Goal: Use online tool/utility: Utilize a website feature to perform a specific function

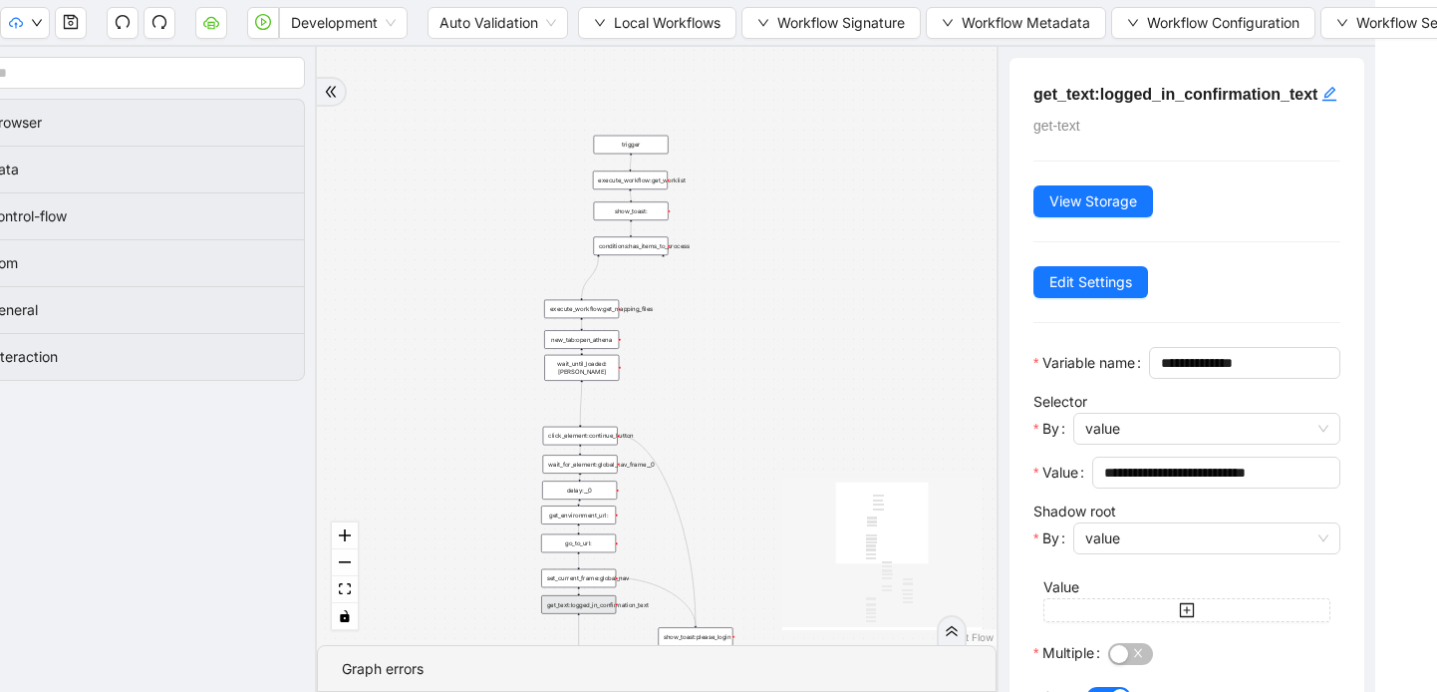
drag, startPoint x: 601, startPoint y: 145, endPoint x: 532, endPoint y: 187, distance: 80.5
click at [532, 187] on div "trigger loop_data:patients loop_iterator:patients execute_workflow:handle_singl…" at bounding box center [657, 346] width 680 height 598
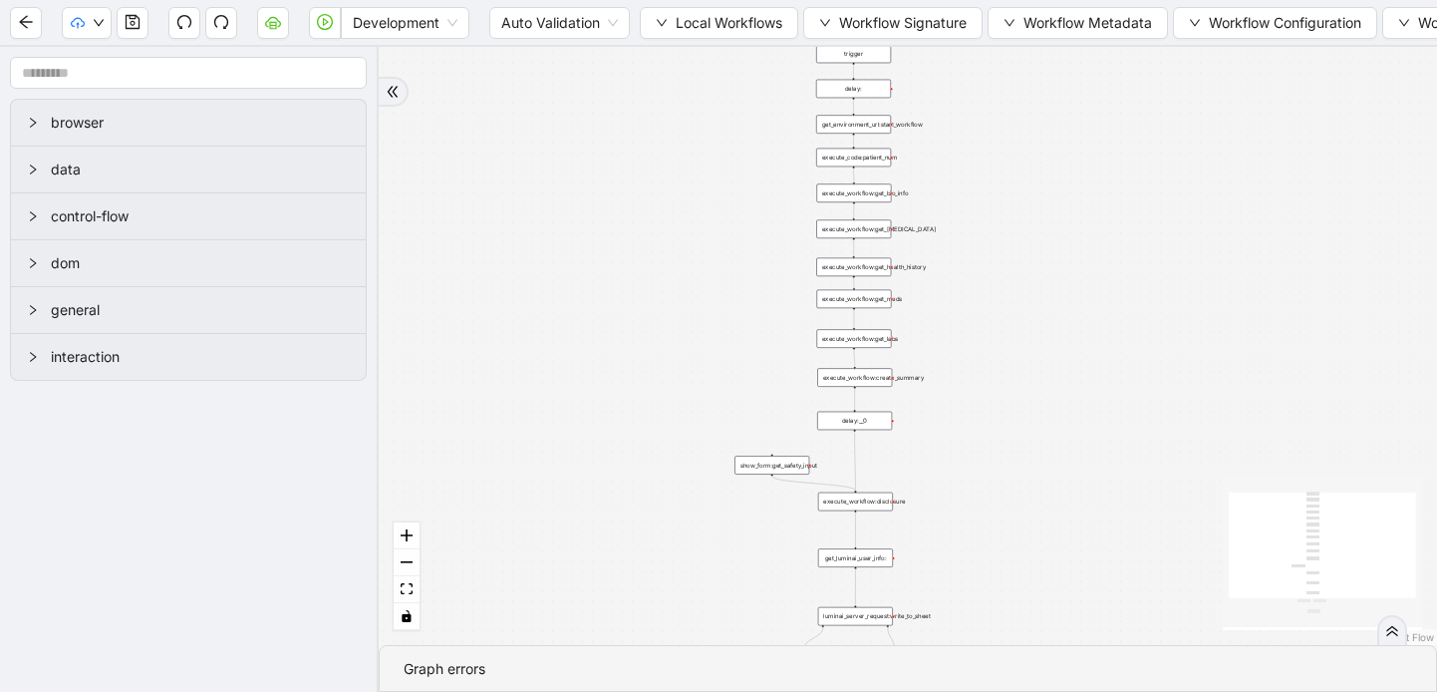
click at [873, 271] on div "execute_workflow:get_health_history" at bounding box center [853, 267] width 75 height 19
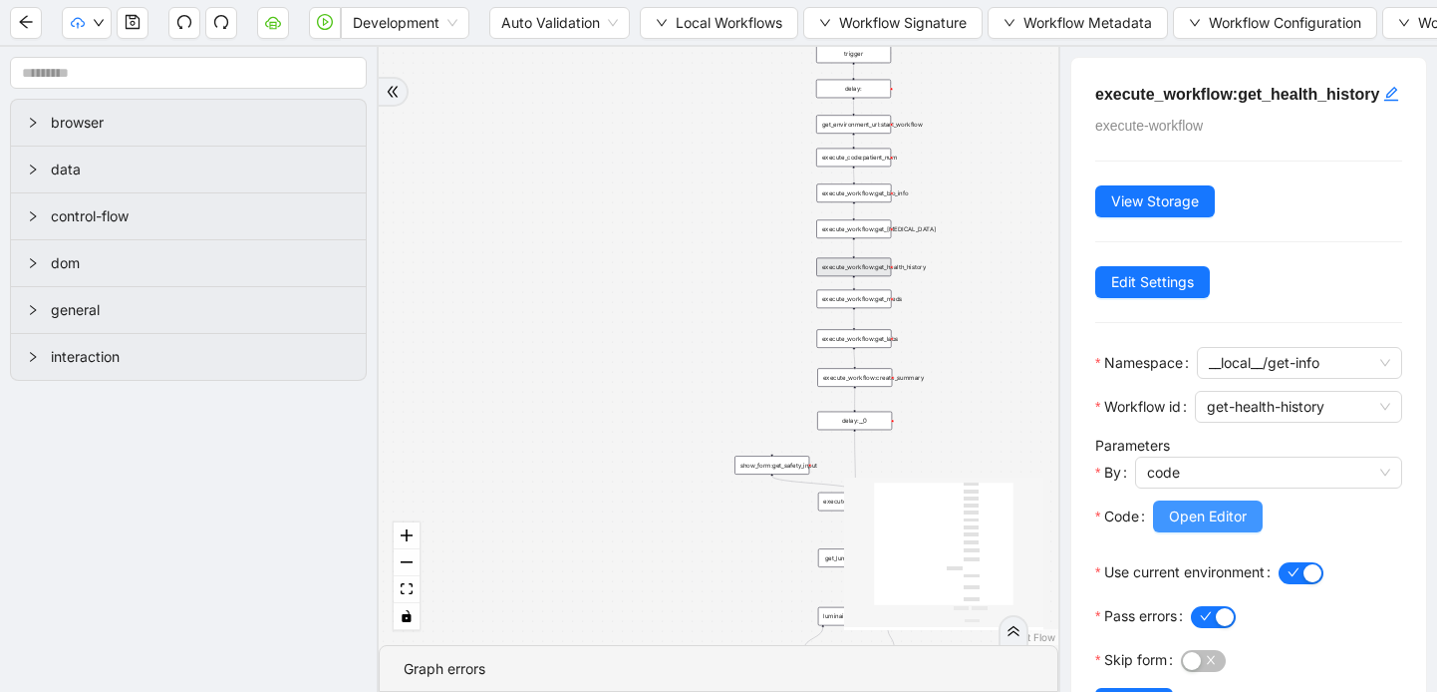
click at [1190, 527] on span "Open Editor" at bounding box center [1208, 516] width 78 height 22
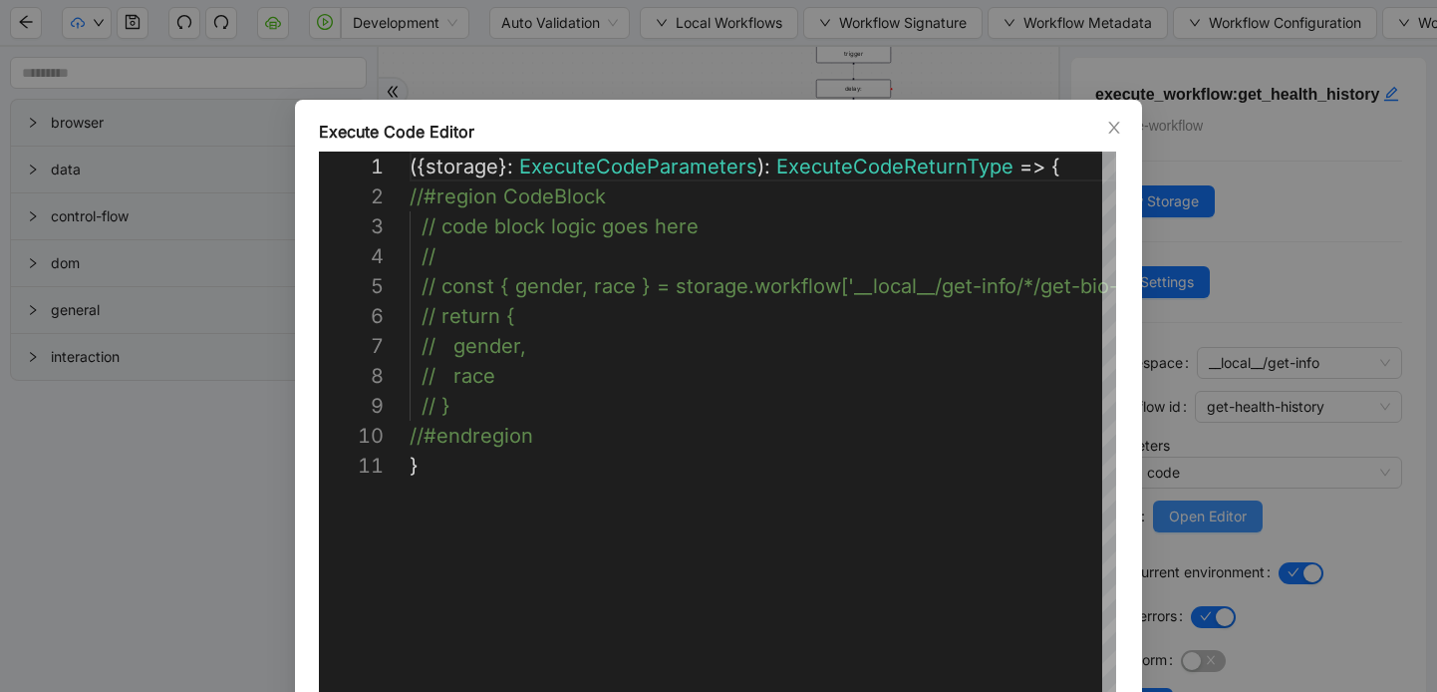
scroll to position [299, 0]
click at [1111, 133] on icon "close" at bounding box center [1114, 128] width 16 height 16
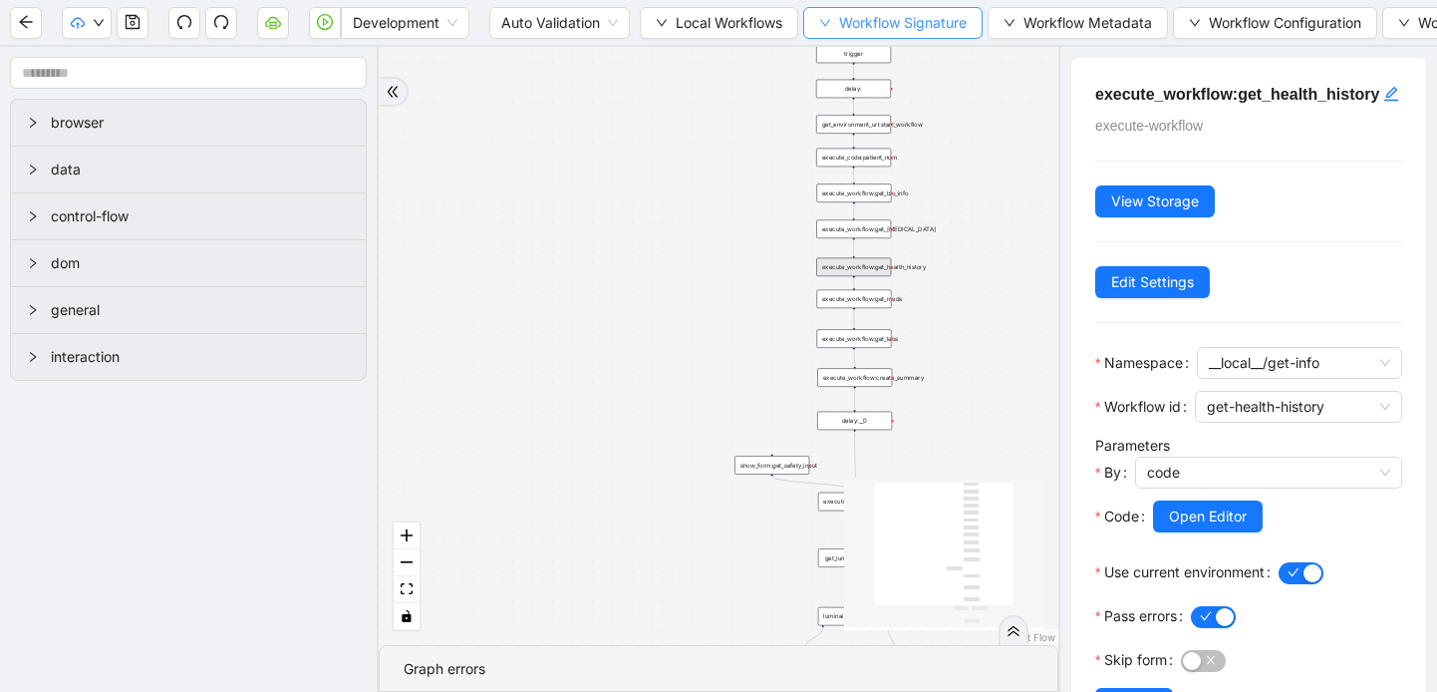
click at [830, 22] on icon "down" at bounding box center [825, 23] width 10 height 7
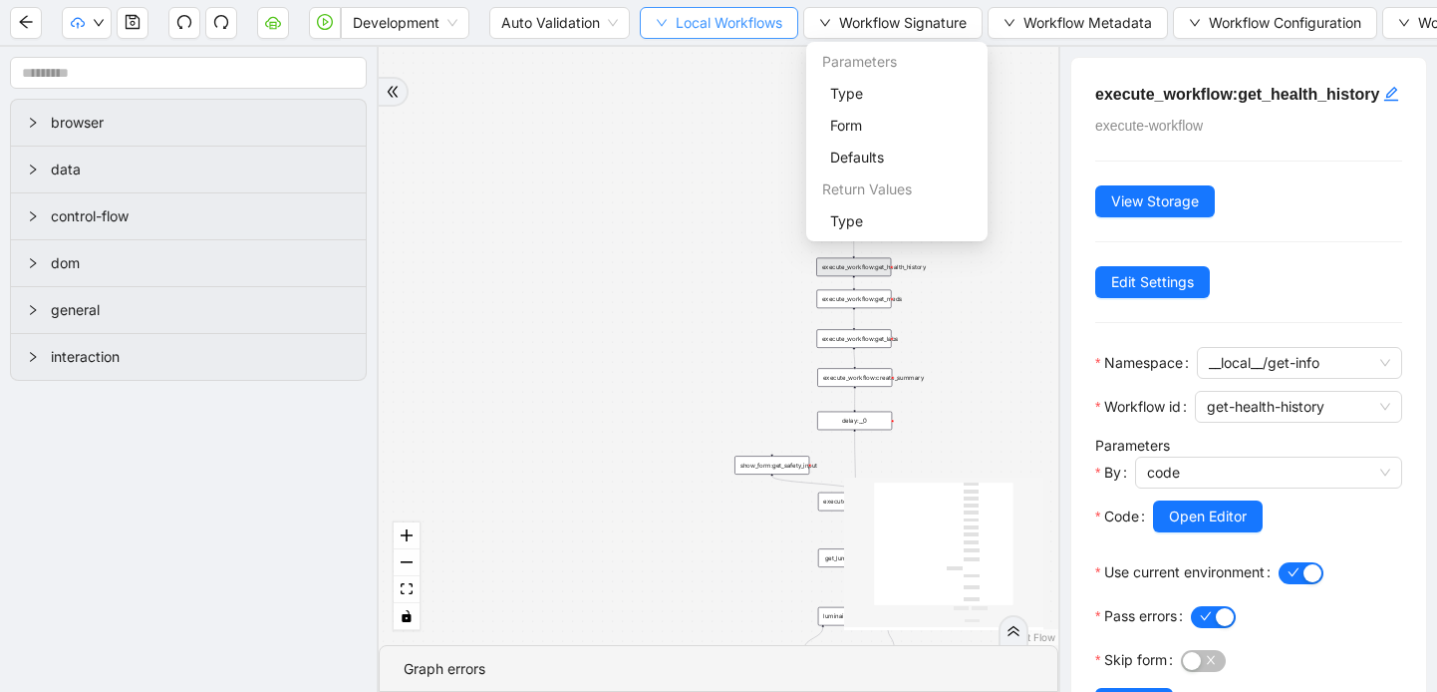
click at [678, 21] on span "Local Workflows" at bounding box center [729, 23] width 107 height 22
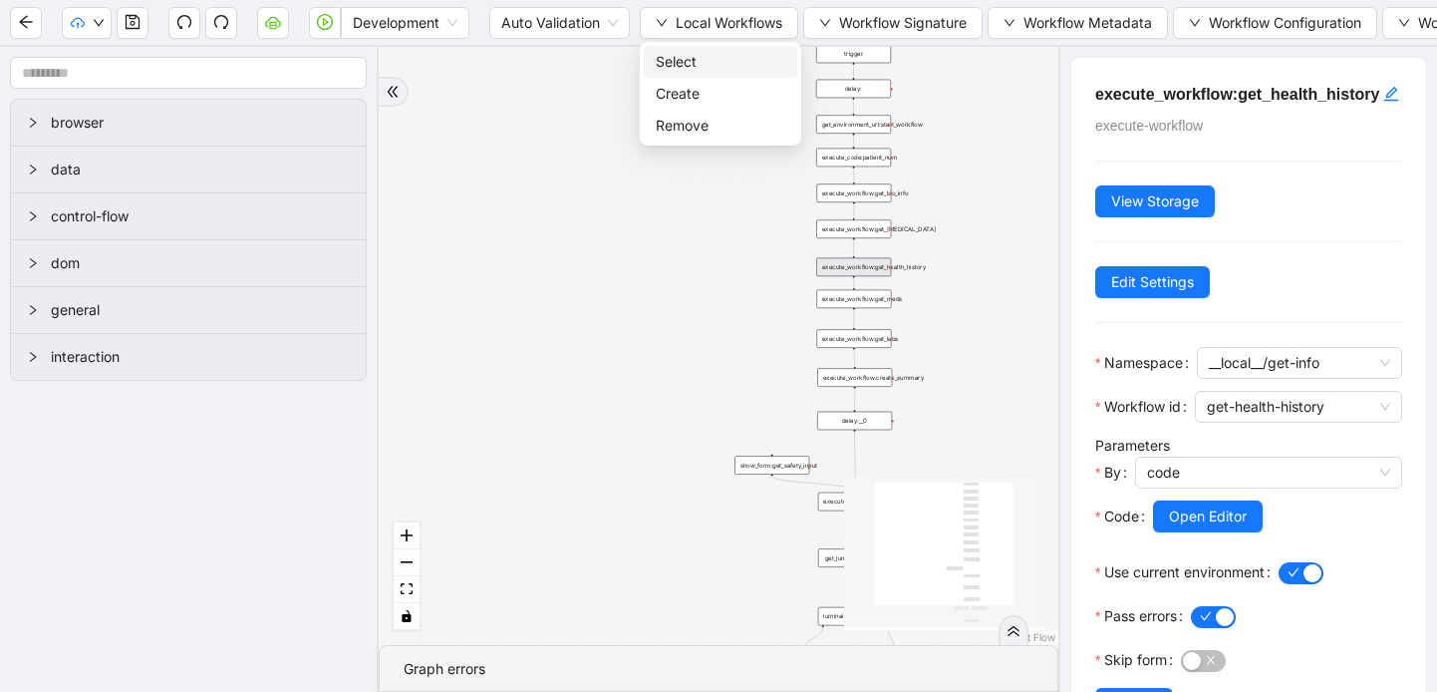
click at [682, 61] on span "Select" at bounding box center [721, 62] width 130 height 22
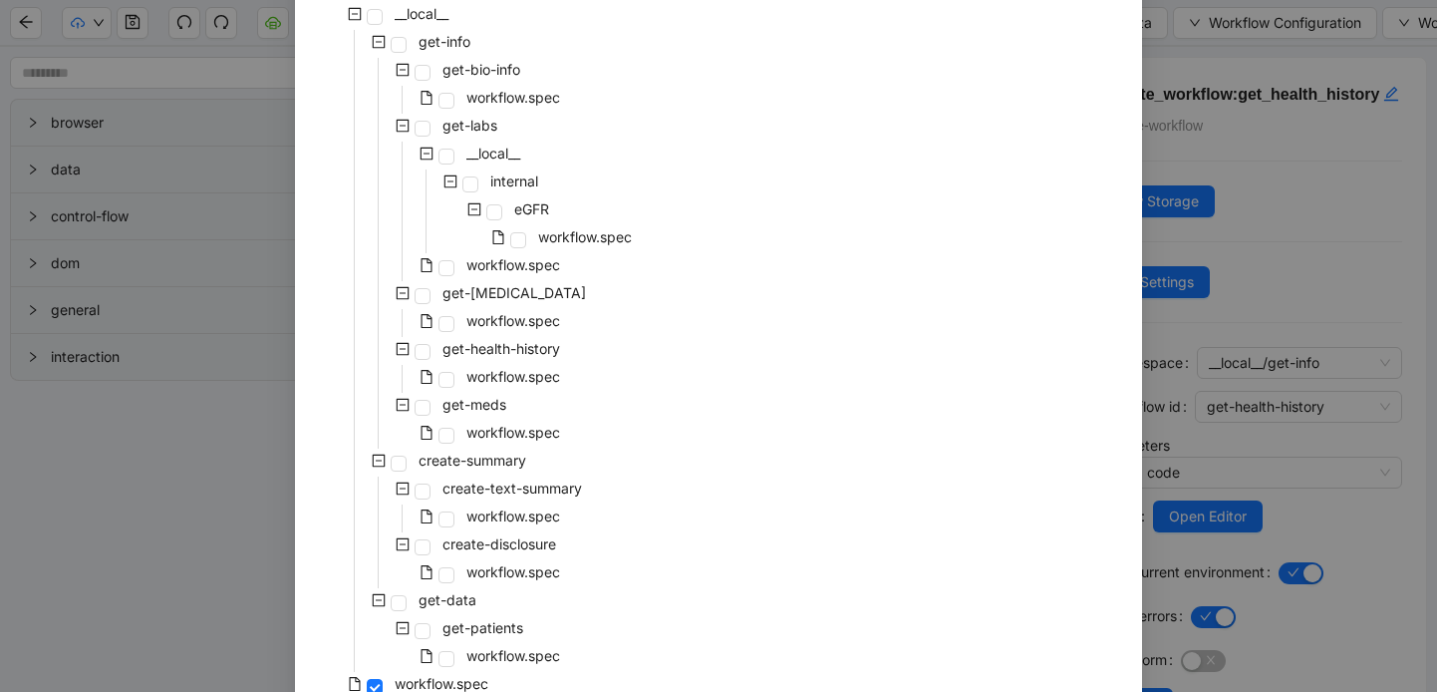
scroll to position [273, 0]
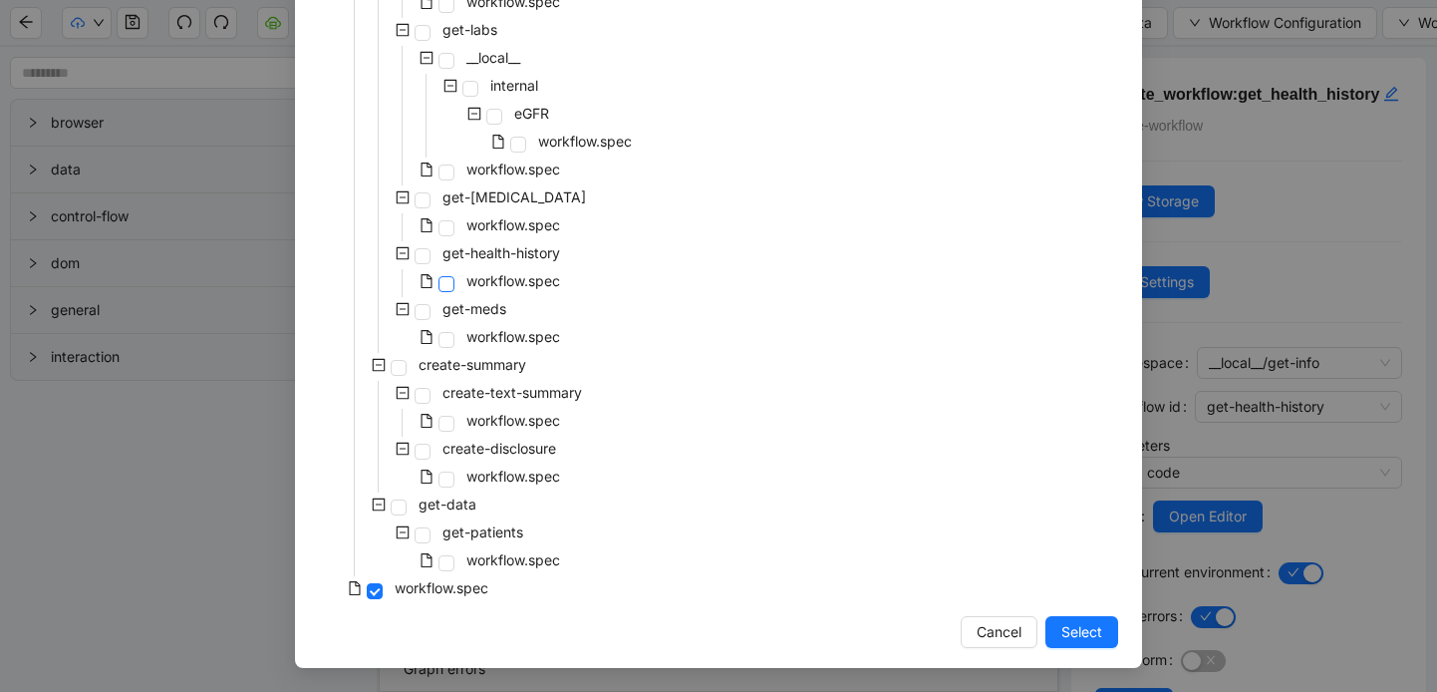
click at [447, 282] on span at bounding box center [446, 284] width 16 height 16
click at [1075, 633] on span "Select" at bounding box center [1081, 632] width 41 height 22
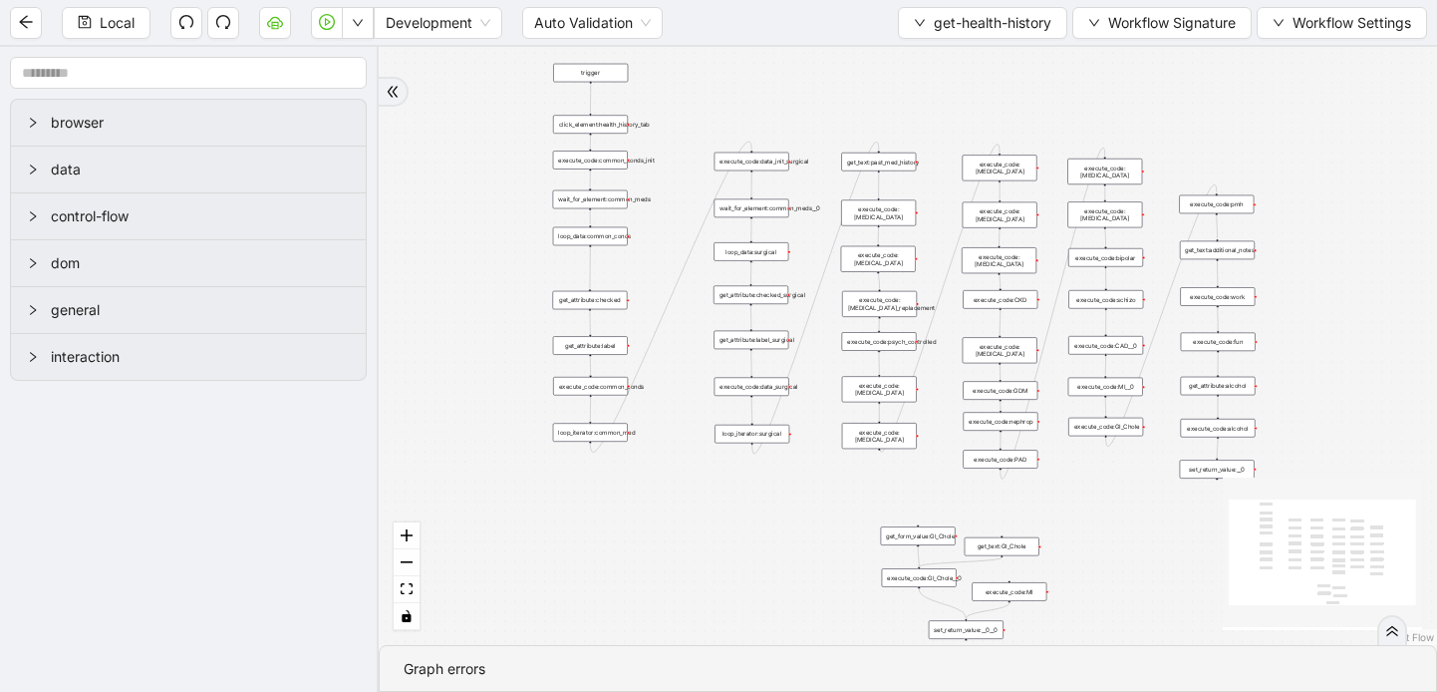
drag, startPoint x: 690, startPoint y: 298, endPoint x: 433, endPoint y: 266, distance: 258.1
click at [433, 266] on div "trigger get_attribute:checked get_attribute:label loop_iterator:common_med wait…" at bounding box center [908, 346] width 1058 height 598
click at [398, 85] on icon "double-right" at bounding box center [393, 92] width 14 height 14
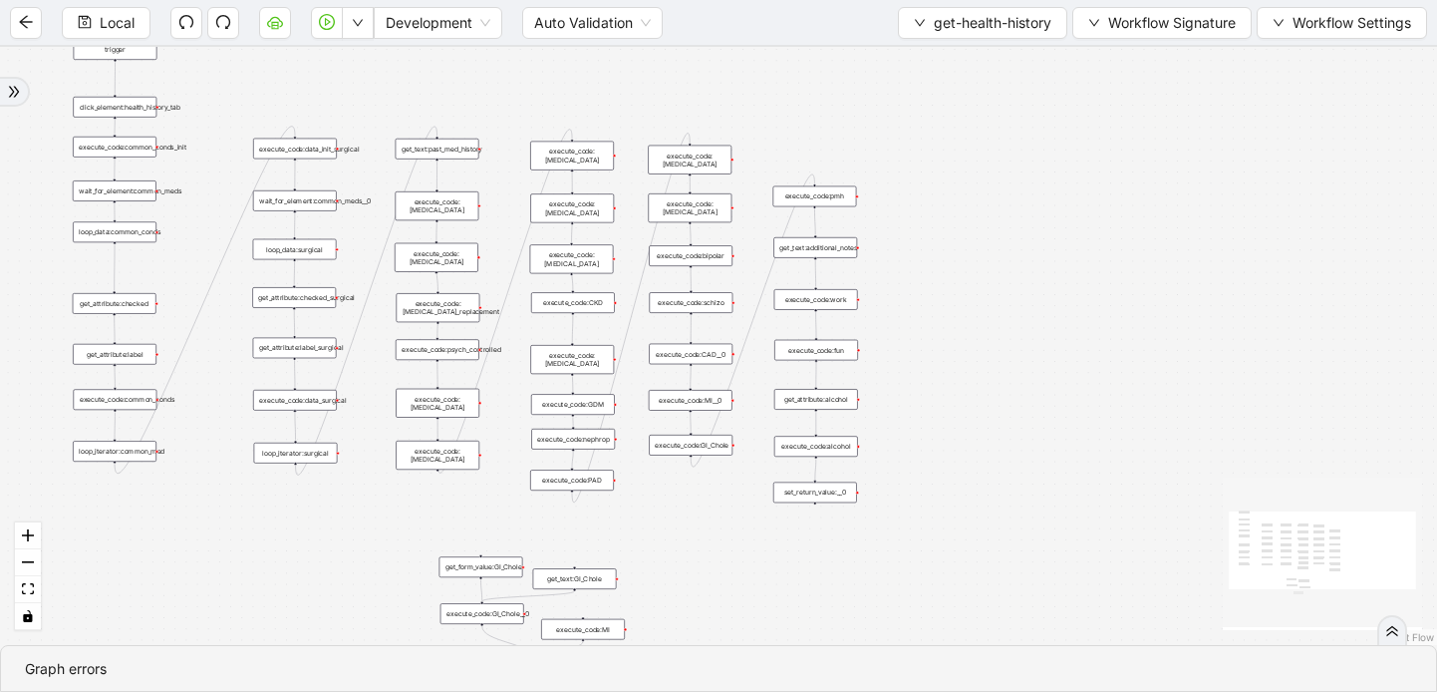
click at [578, 476] on div "execute_code:PAD" at bounding box center [572, 479] width 84 height 21
click at [597, 479] on div "execute_code:PAD" at bounding box center [572, 479] width 84 height 21
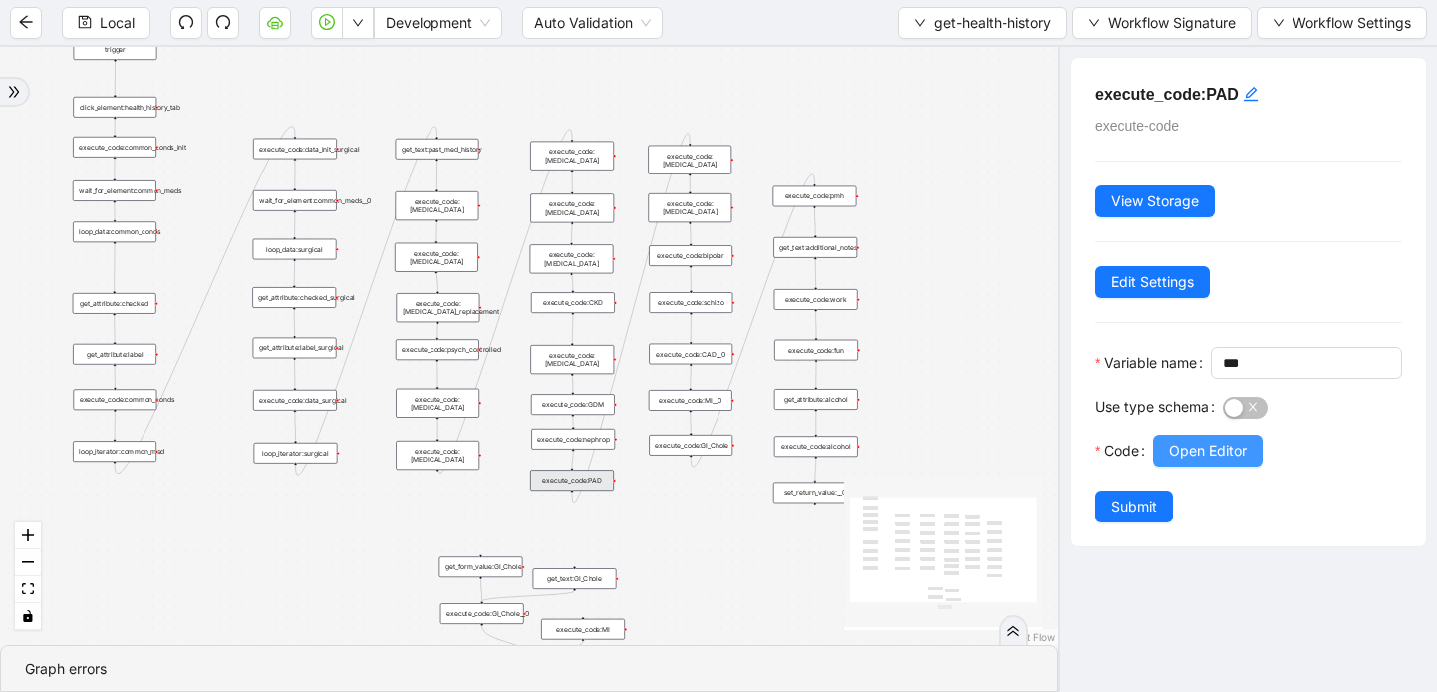
click at [1193, 461] on span "Open Editor" at bounding box center [1208, 450] width 78 height 22
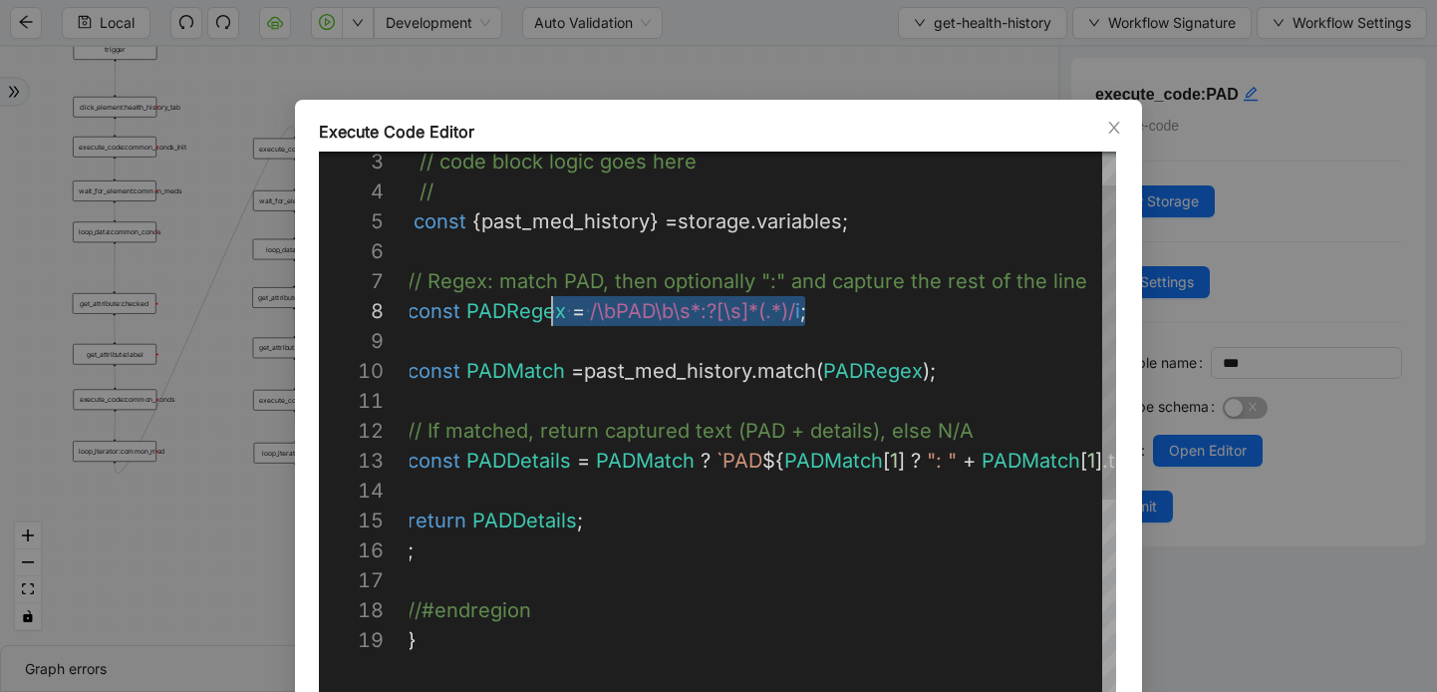
scroll to position [209, 134]
drag, startPoint x: 825, startPoint y: 309, endPoint x: 535, endPoint y: 308, distance: 290.0
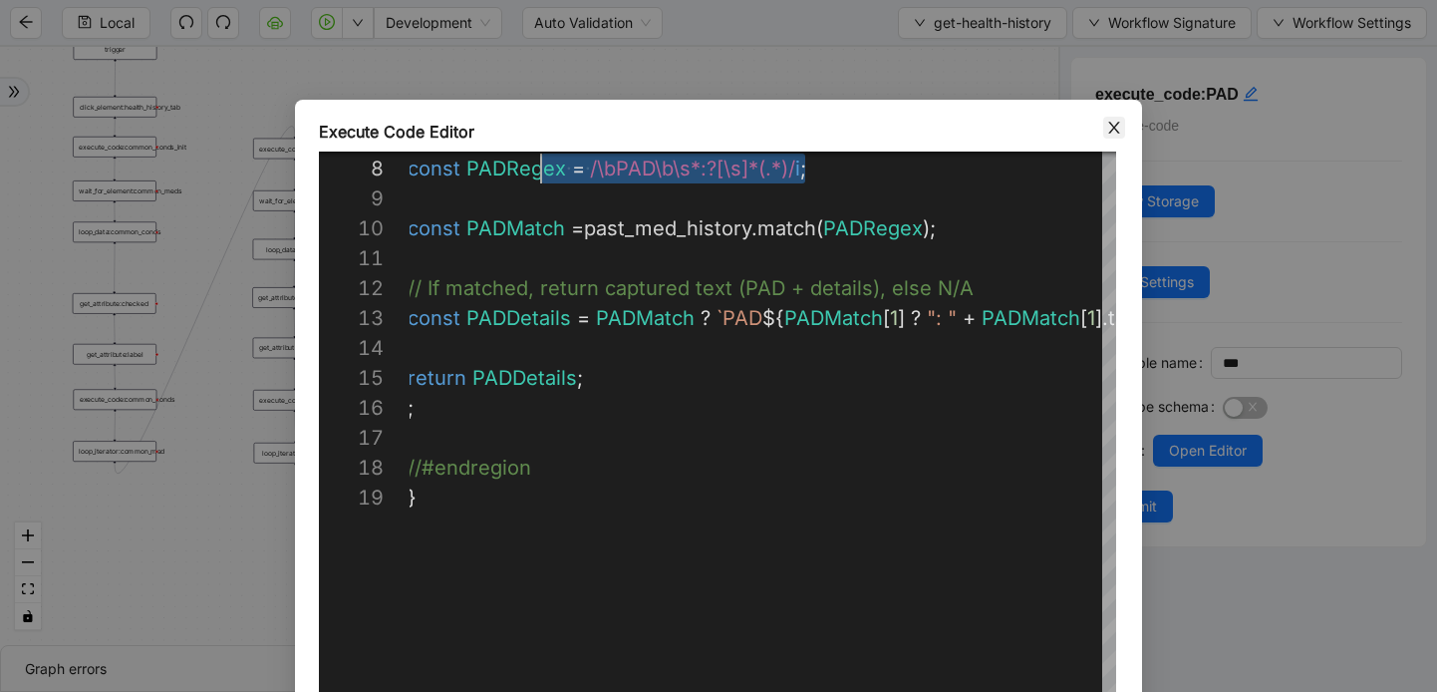
click at [1108, 125] on icon "close" at bounding box center [1114, 128] width 16 height 16
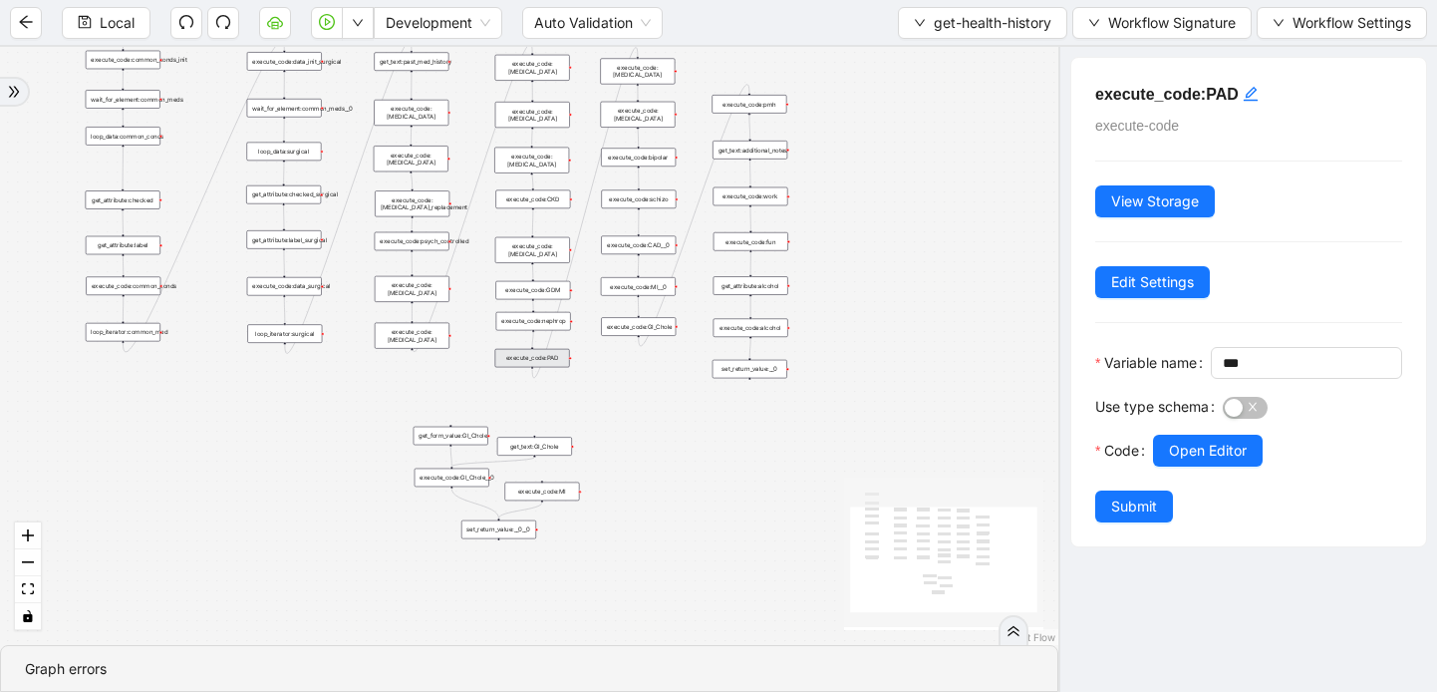
drag, startPoint x: 704, startPoint y: 517, endPoint x: 633, endPoint y: 401, distance: 136.9
click at [633, 398] on div "trigger get_attribute:checked get_attribute:label loop_iterator:common_med wait…" at bounding box center [529, 346] width 1058 height 598
click at [729, 368] on div "set_return_value:__0" at bounding box center [745, 364] width 75 height 19
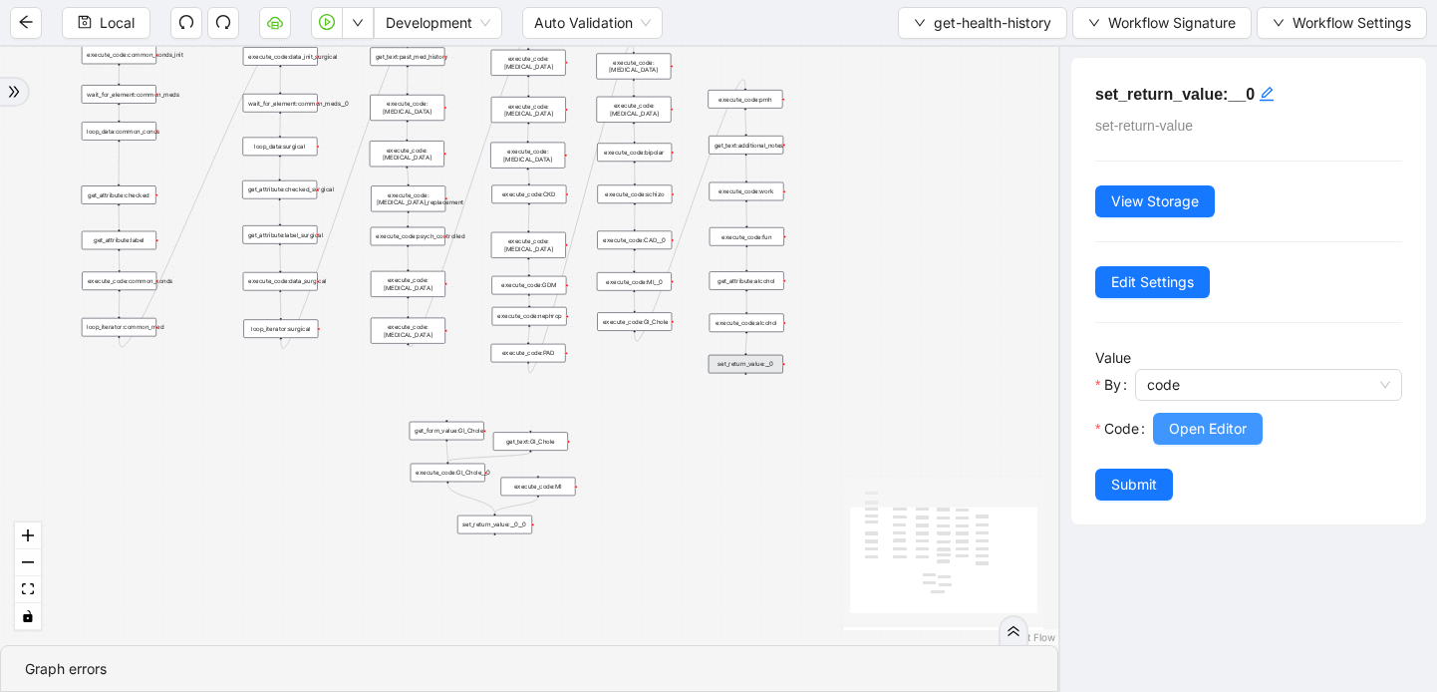
click at [1194, 421] on span "Open Editor" at bounding box center [1208, 429] width 78 height 22
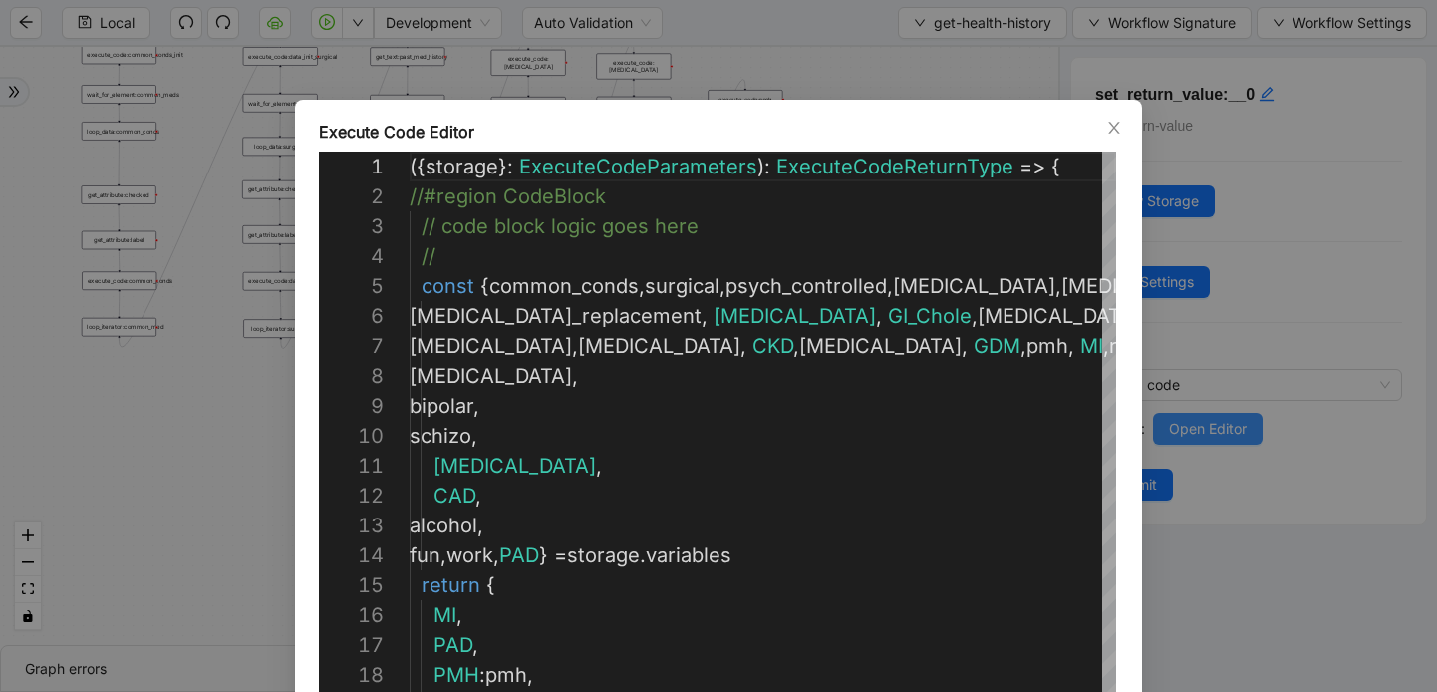
scroll to position [299, 0]
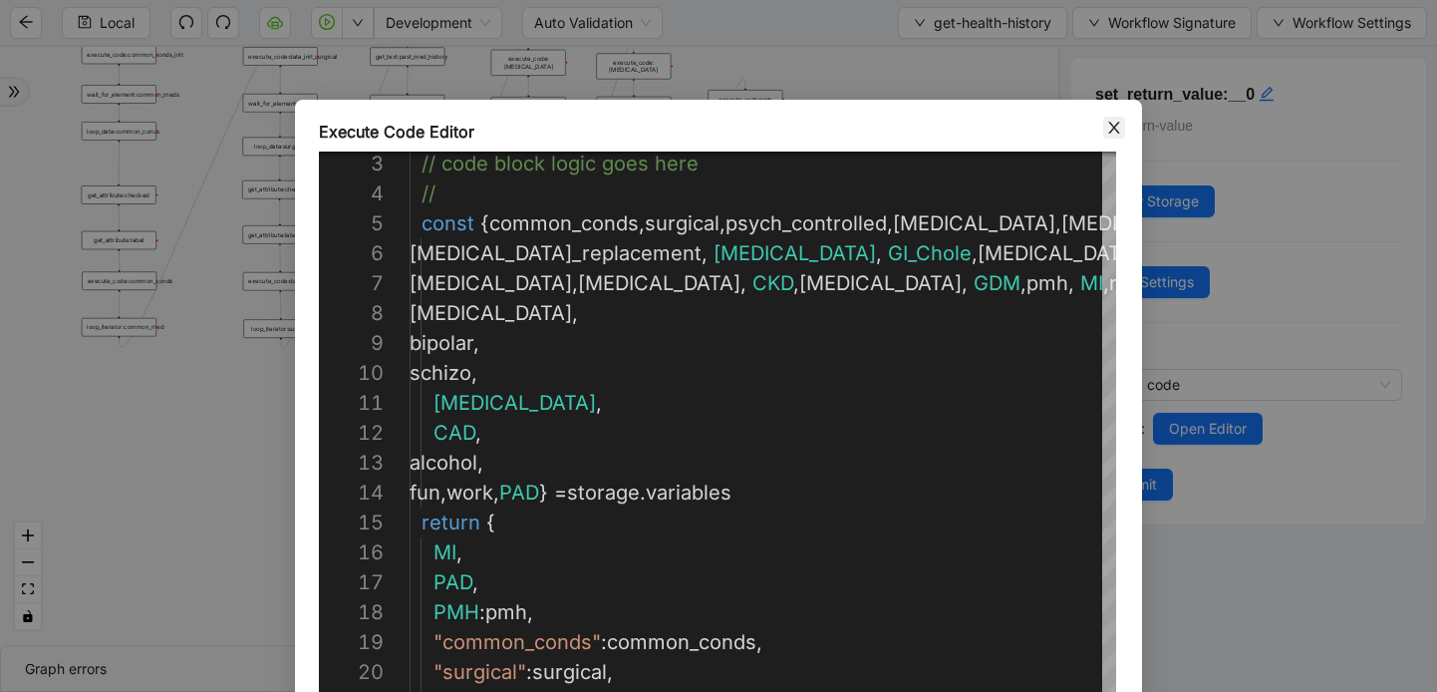
click at [1115, 130] on icon "close" at bounding box center [1113, 128] width 11 height 12
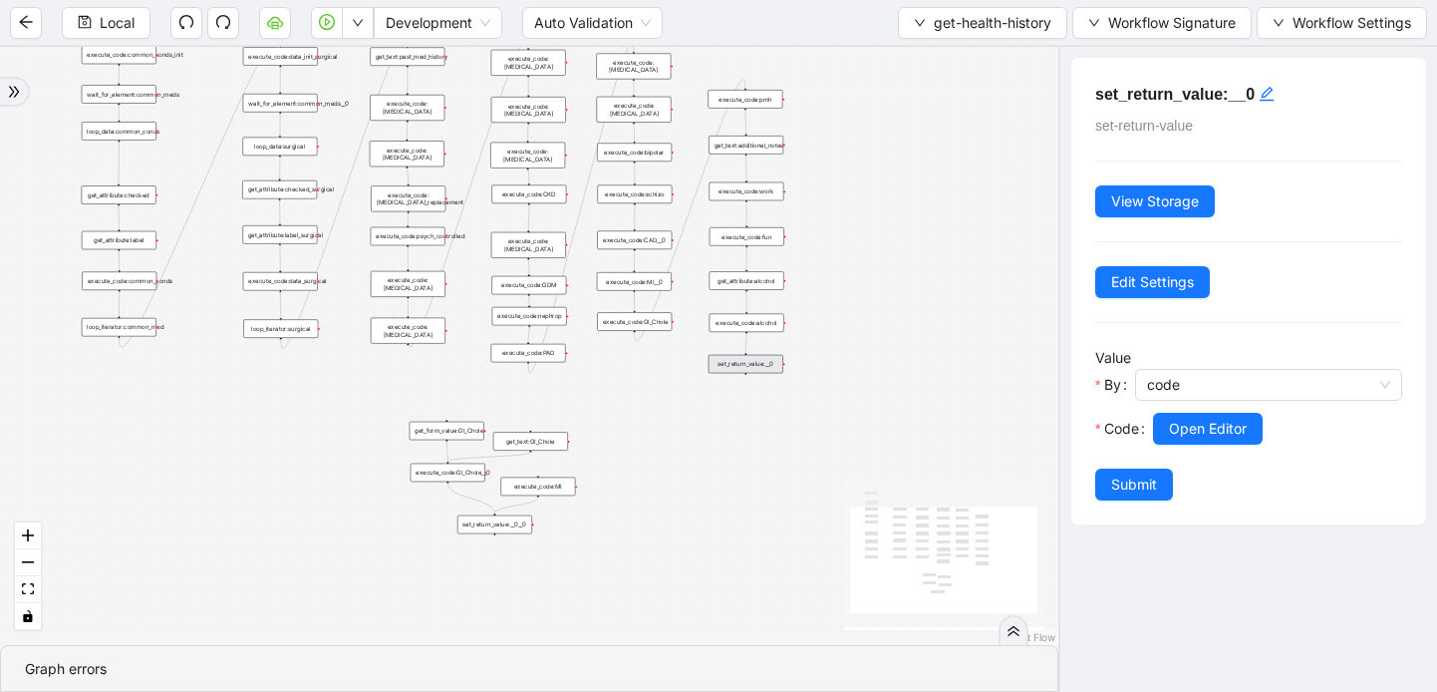
click at [502, 529] on div "set_return_value:__0__0" at bounding box center [494, 524] width 75 height 19
click at [1178, 423] on span "Open Editor" at bounding box center [1208, 429] width 78 height 22
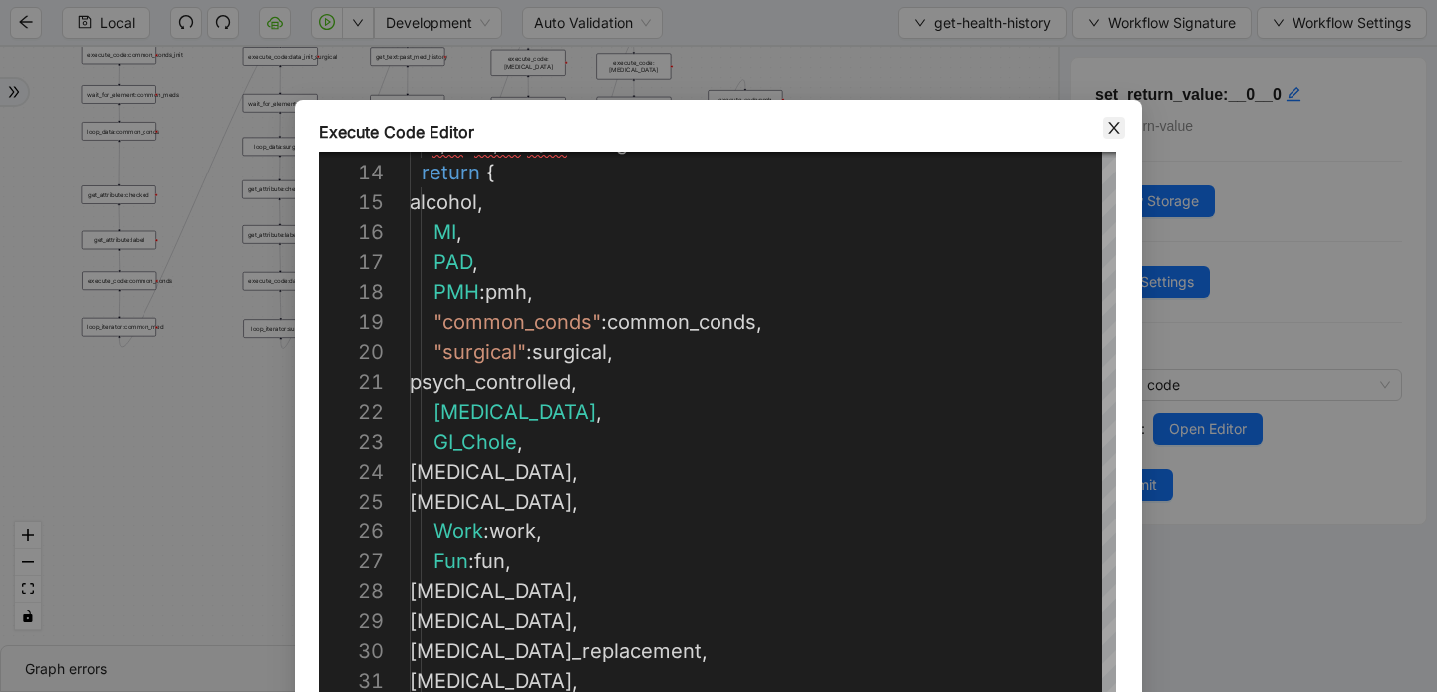
click at [1114, 124] on icon "close" at bounding box center [1114, 128] width 16 height 16
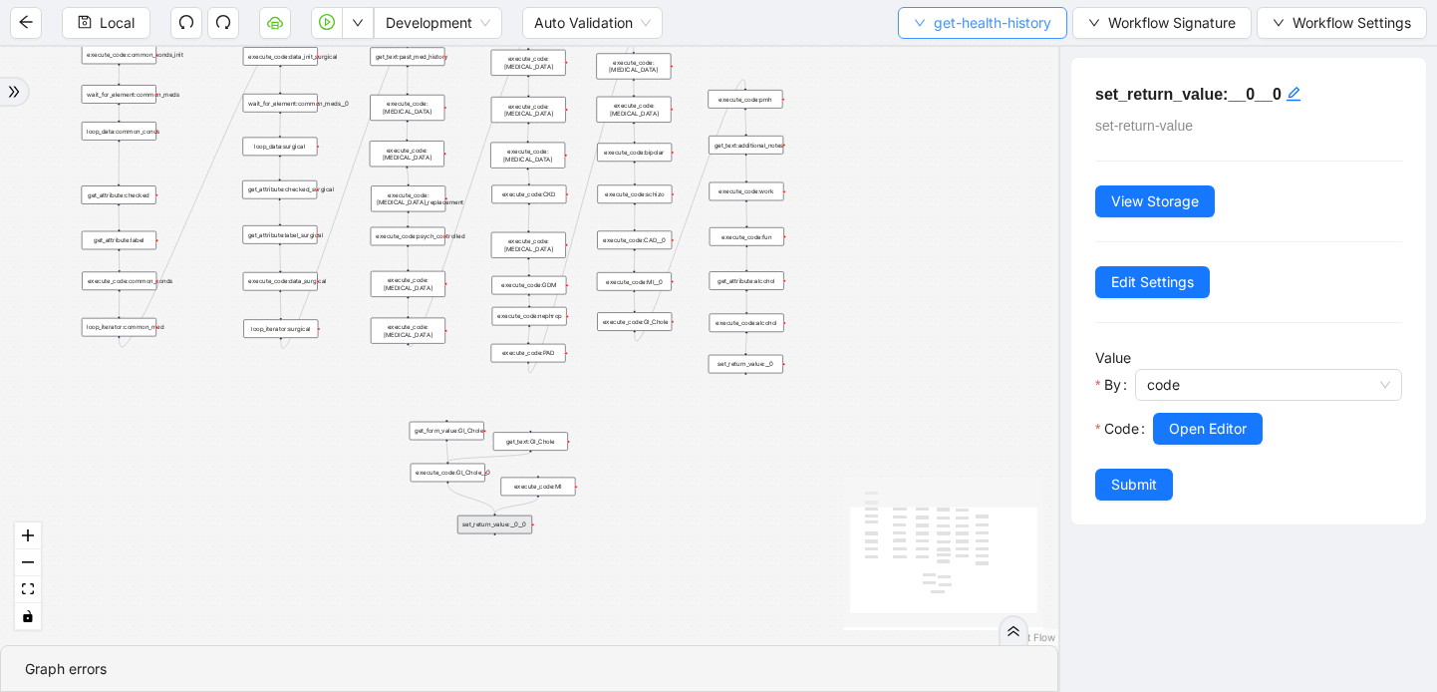
click at [918, 21] on icon "down" at bounding box center [920, 23] width 12 height 12
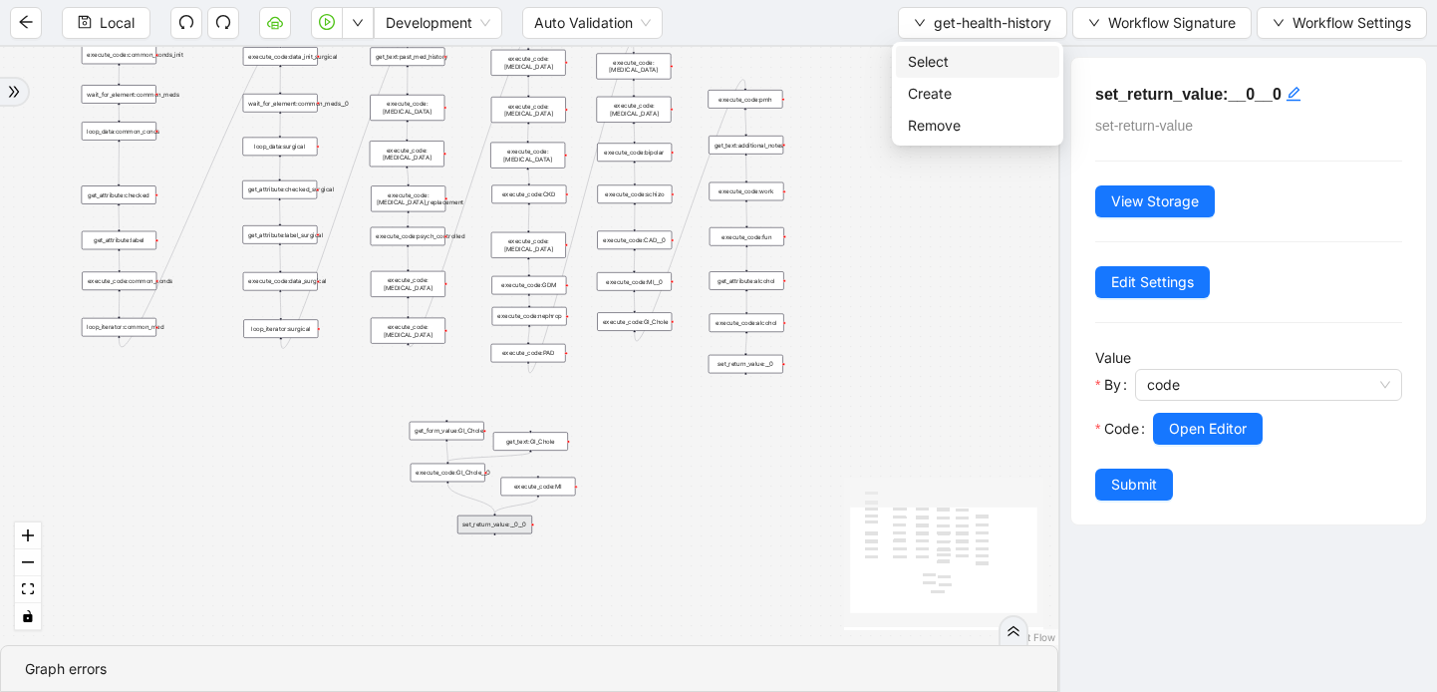
click at [921, 61] on span "Select" at bounding box center [978, 62] width 140 height 22
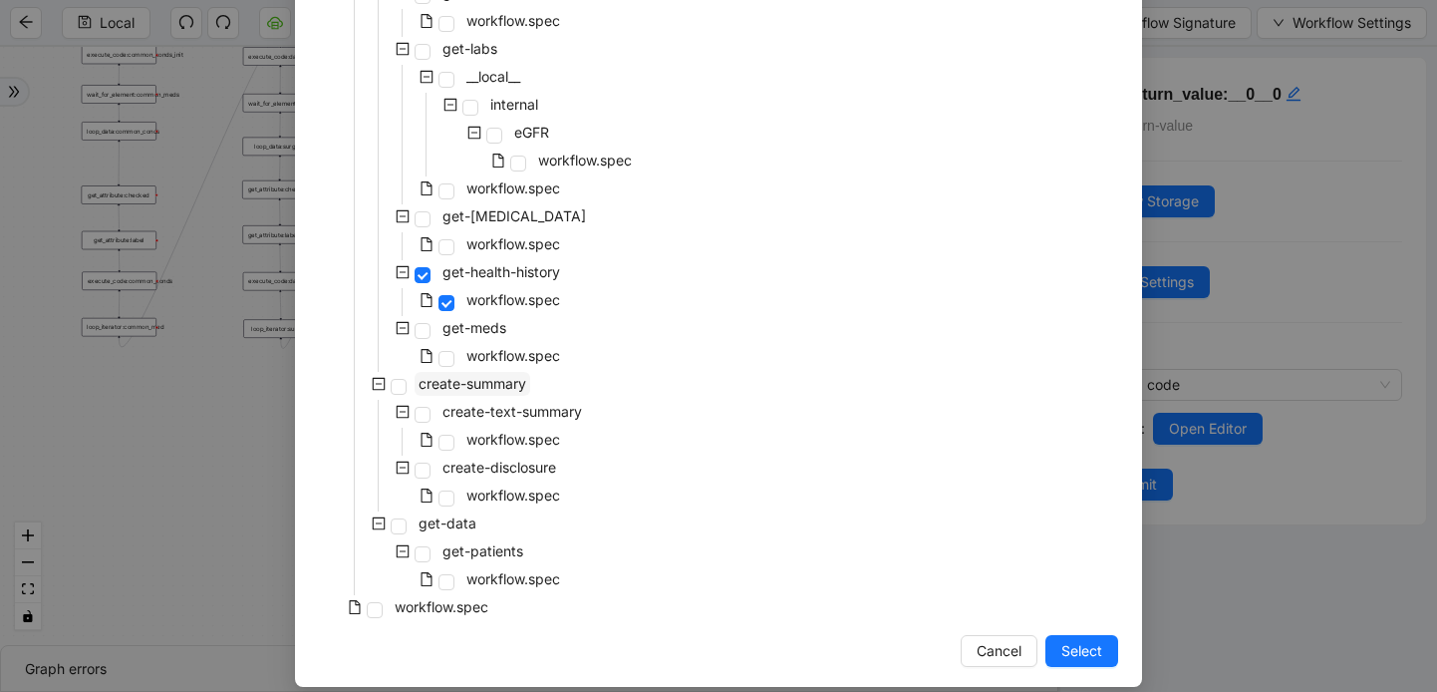
scroll to position [268, 0]
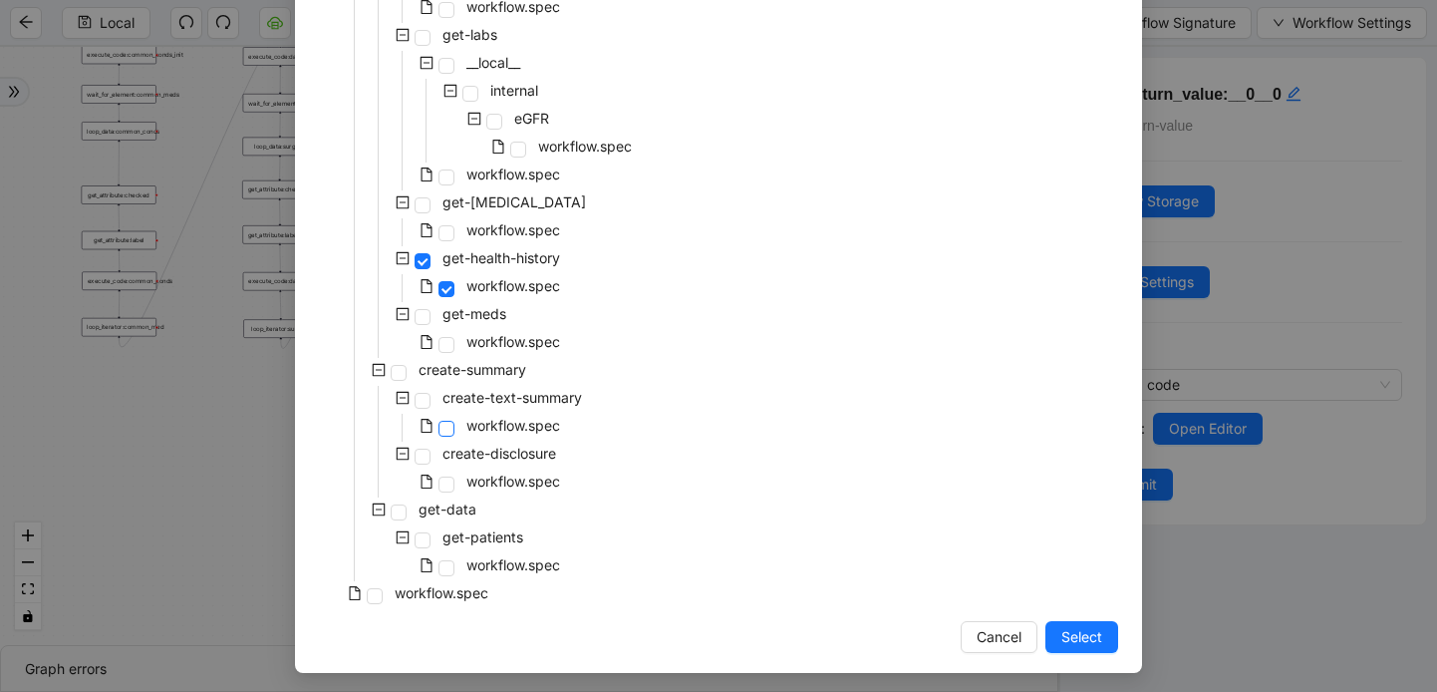
click at [440, 428] on span at bounding box center [446, 429] width 16 height 16
click at [1101, 642] on span "Select" at bounding box center [1081, 637] width 41 height 22
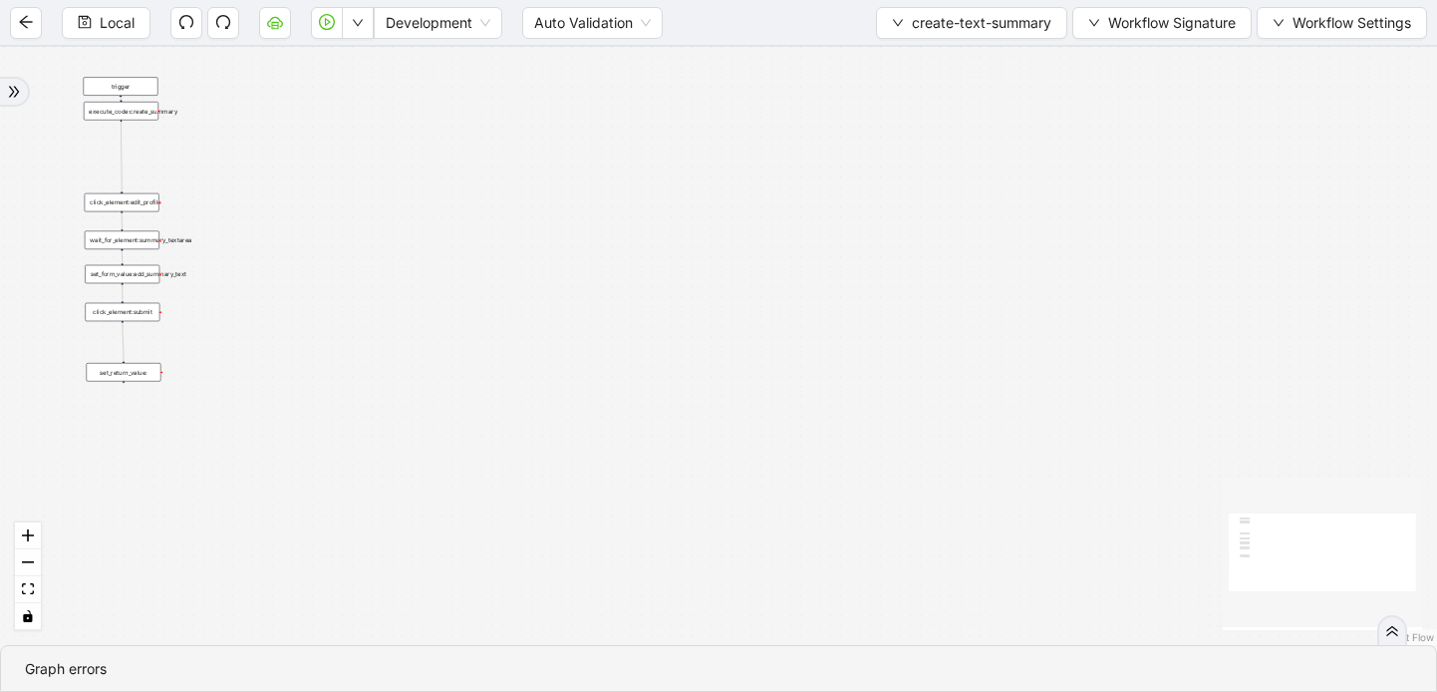
click at [128, 115] on div "execute_code:create_summary" at bounding box center [121, 111] width 75 height 19
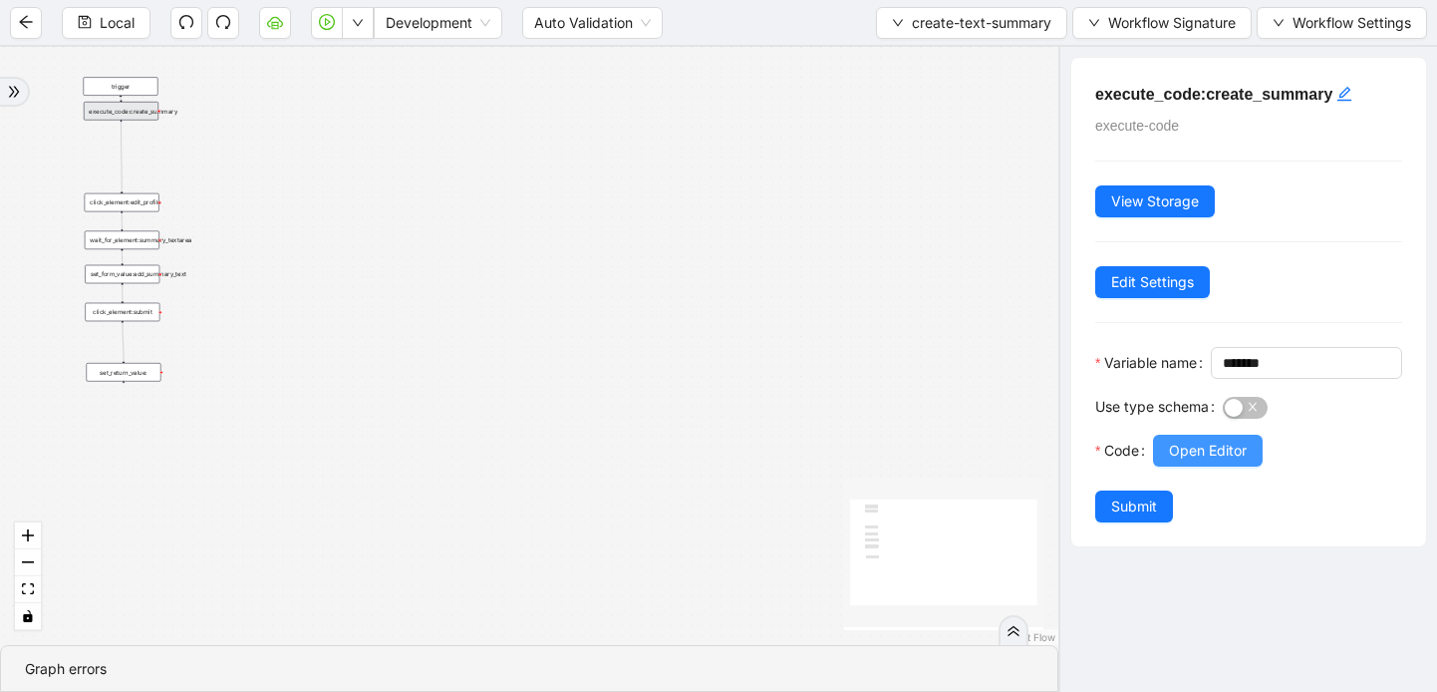
click at [1208, 461] on span "Open Editor" at bounding box center [1208, 450] width 78 height 22
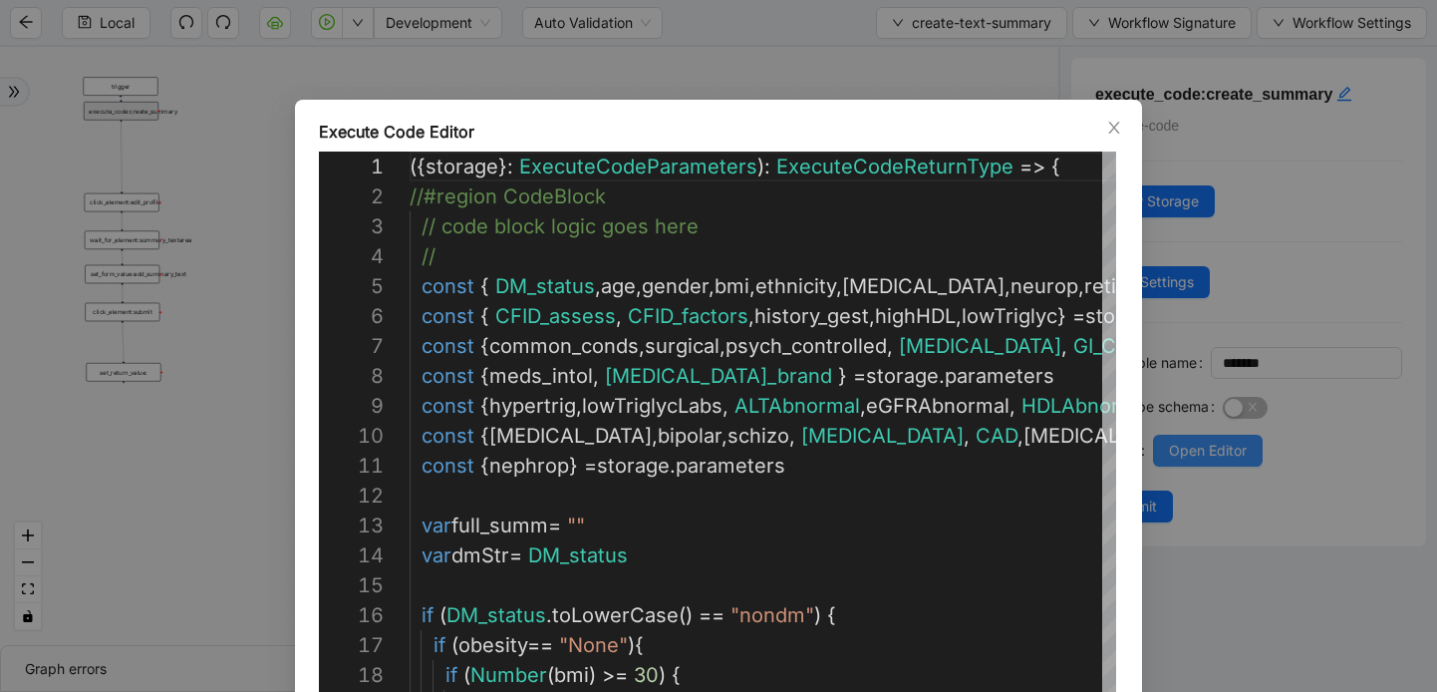
scroll to position [179, 0]
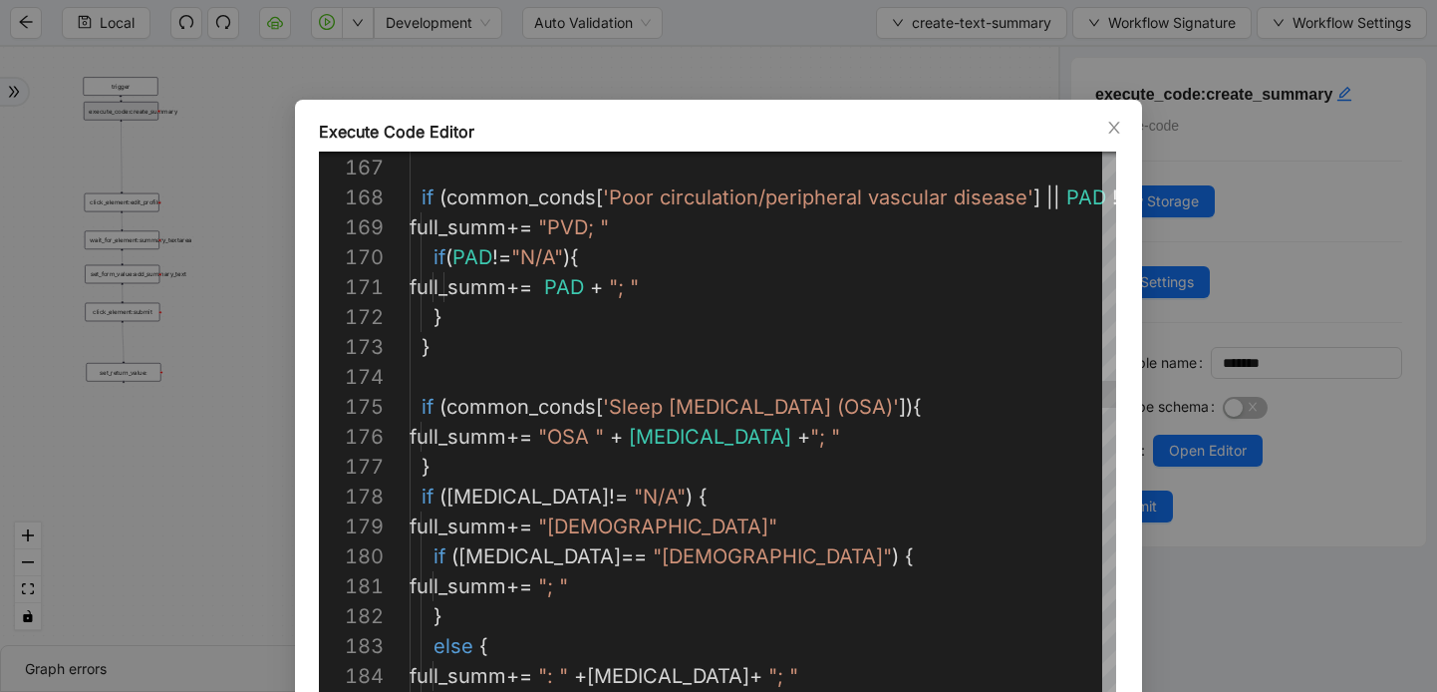
type textarea "**********"
drag, startPoint x: 649, startPoint y: 226, endPoint x: 356, endPoint y: 225, distance: 293.0
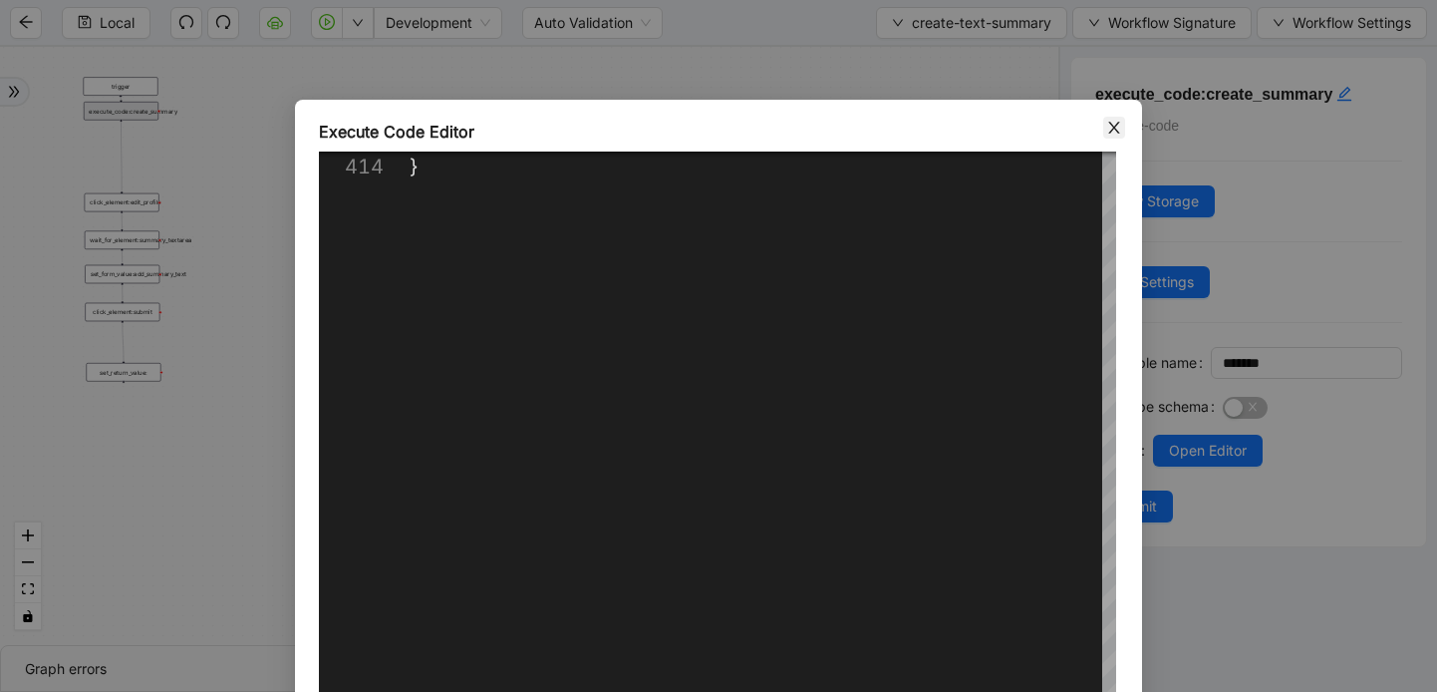
click at [1121, 129] on icon "close" at bounding box center [1114, 128] width 16 height 16
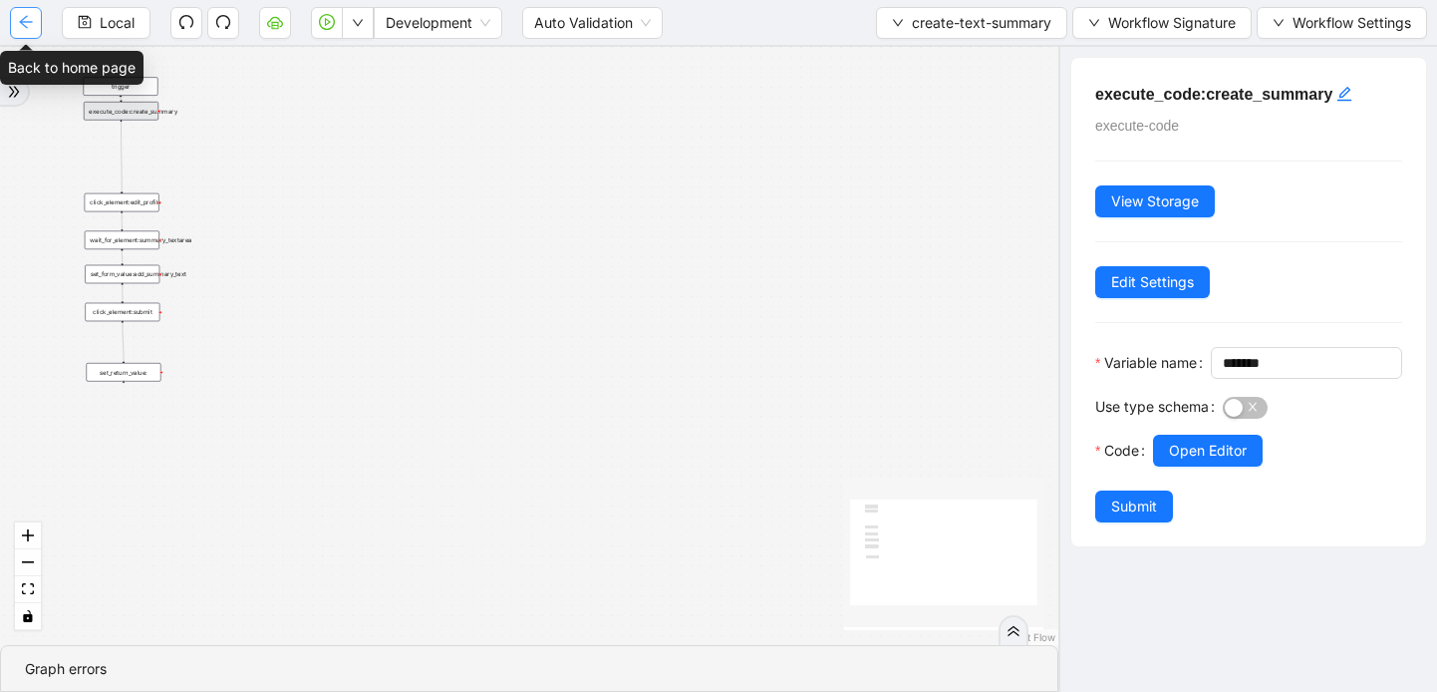
click at [32, 17] on icon "arrow-left" at bounding box center [26, 22] width 16 height 16
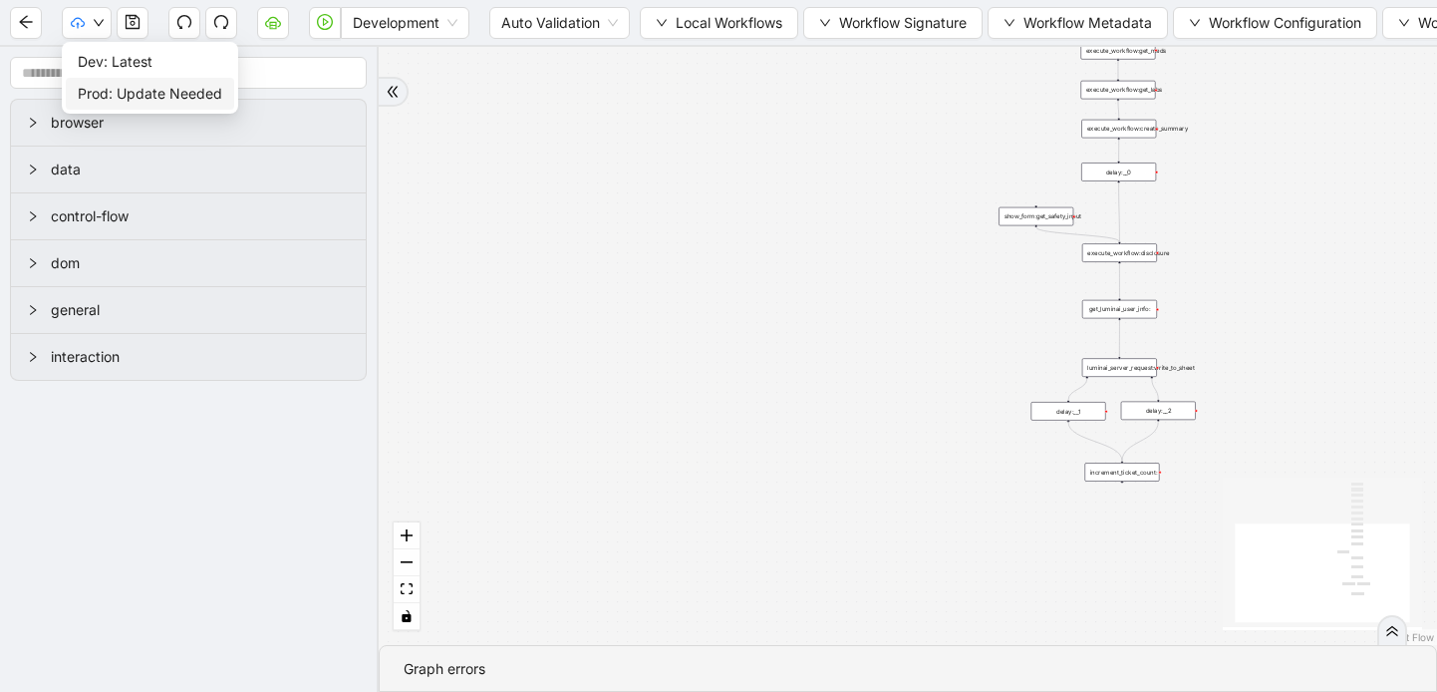
click at [144, 89] on span "Prod: Update Needed" at bounding box center [150, 94] width 144 height 22
